Goal: Navigation & Orientation: Find specific page/section

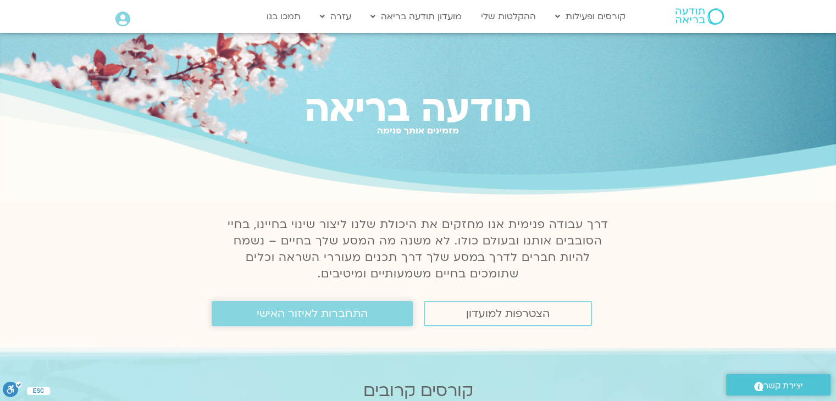
click at [271, 312] on span "התחברות לאיזור האישי" at bounding box center [312, 314] width 111 height 12
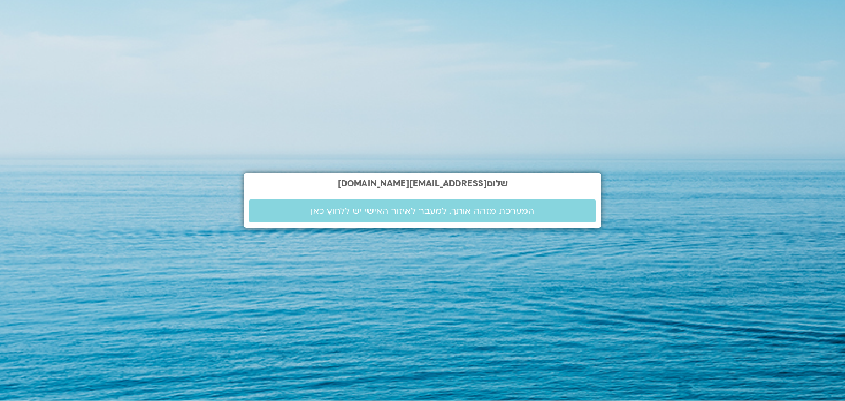
click at [271, 312] on div "שלום [EMAIL_ADDRESS][DOMAIN_NAME] המערכת מזהה אותך. למעבר לאיזור האישי יש ללחוץ…" at bounding box center [422, 200] width 357 height 401
drag, startPoint x: 0, startPoint y: 0, endPoint x: 271, endPoint y: 312, distance: 413.3
click at [271, 312] on div "שלום [EMAIL_ADDRESS][DOMAIN_NAME] המערכת מזהה אותך. למעבר לאיזור האישי יש ללחוץ…" at bounding box center [422, 200] width 357 height 401
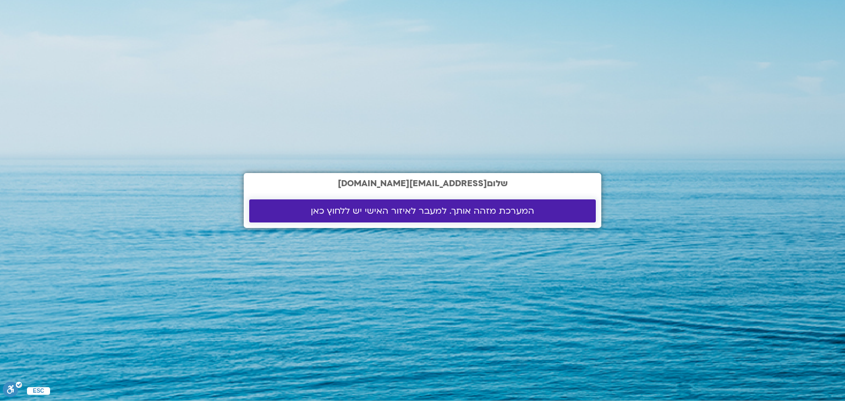
click at [414, 217] on link "המערכת מזהה אותך. למעבר לאיזור האישי יש ללחוץ כאן" at bounding box center [422, 211] width 346 height 23
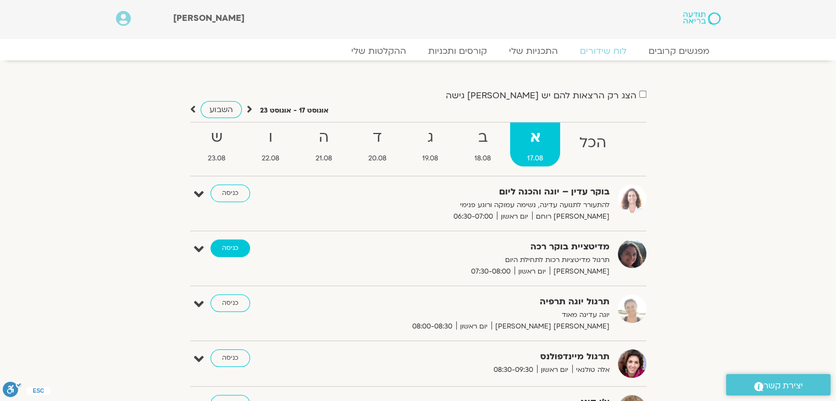
click at [219, 248] on link "כניסה" at bounding box center [231, 249] width 40 height 18
